Goal: Information Seeking & Learning: Learn about a topic

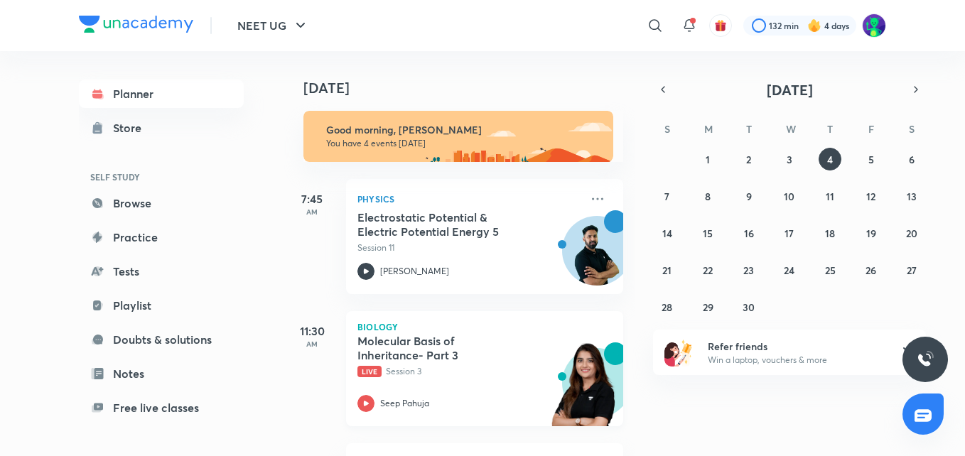
click at [426, 341] on h5 "Molecular Basis of Inheritance- Part 3" at bounding box center [446, 348] width 177 height 28
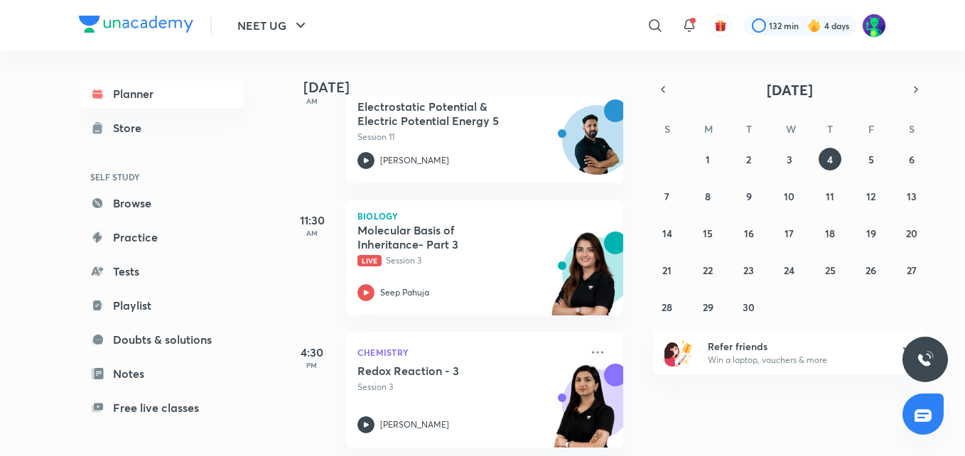
scroll to position [108, 0]
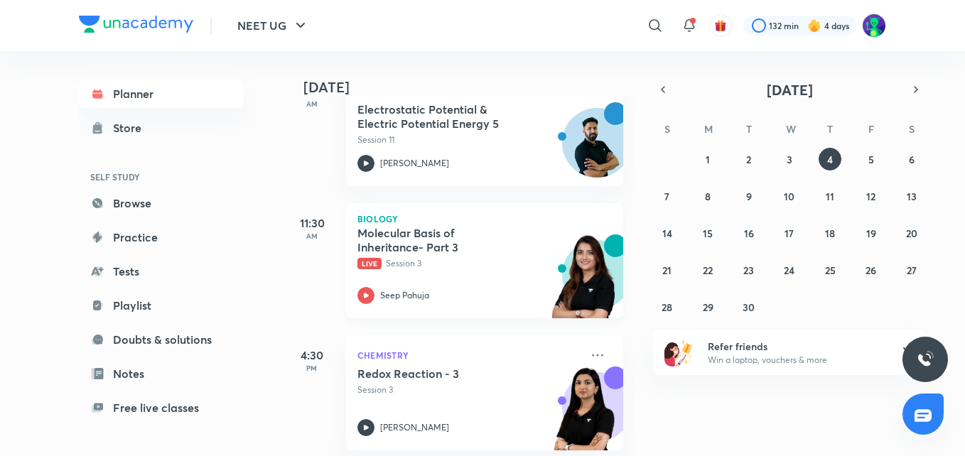
click at [396, 257] on div "Molecular Basis of Inheritance- Part 3 Live Session 3" at bounding box center [469, 248] width 223 height 44
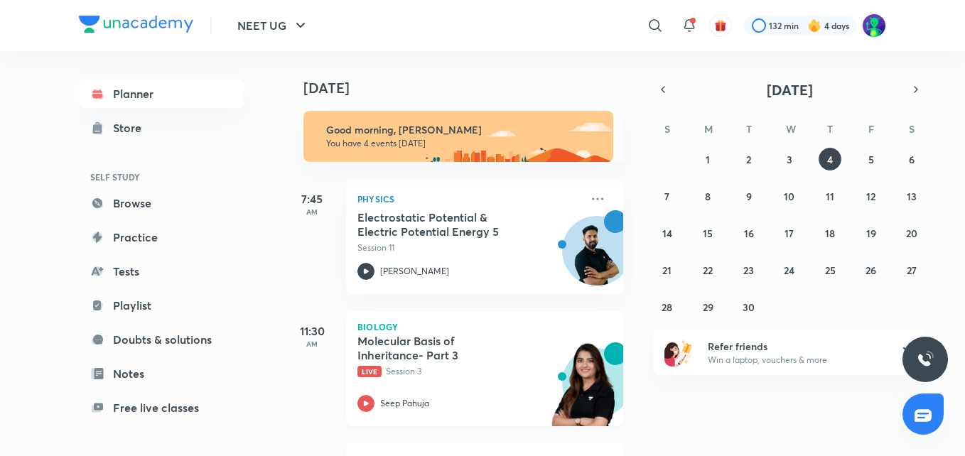
click at [392, 360] on h5 "Molecular Basis of Inheritance- Part 3" at bounding box center [446, 348] width 177 height 28
click at [407, 342] on h5 "Molecular Basis of Inheritance- Part 3" at bounding box center [446, 348] width 177 height 28
